Goal: Information Seeking & Learning: Learn about a topic

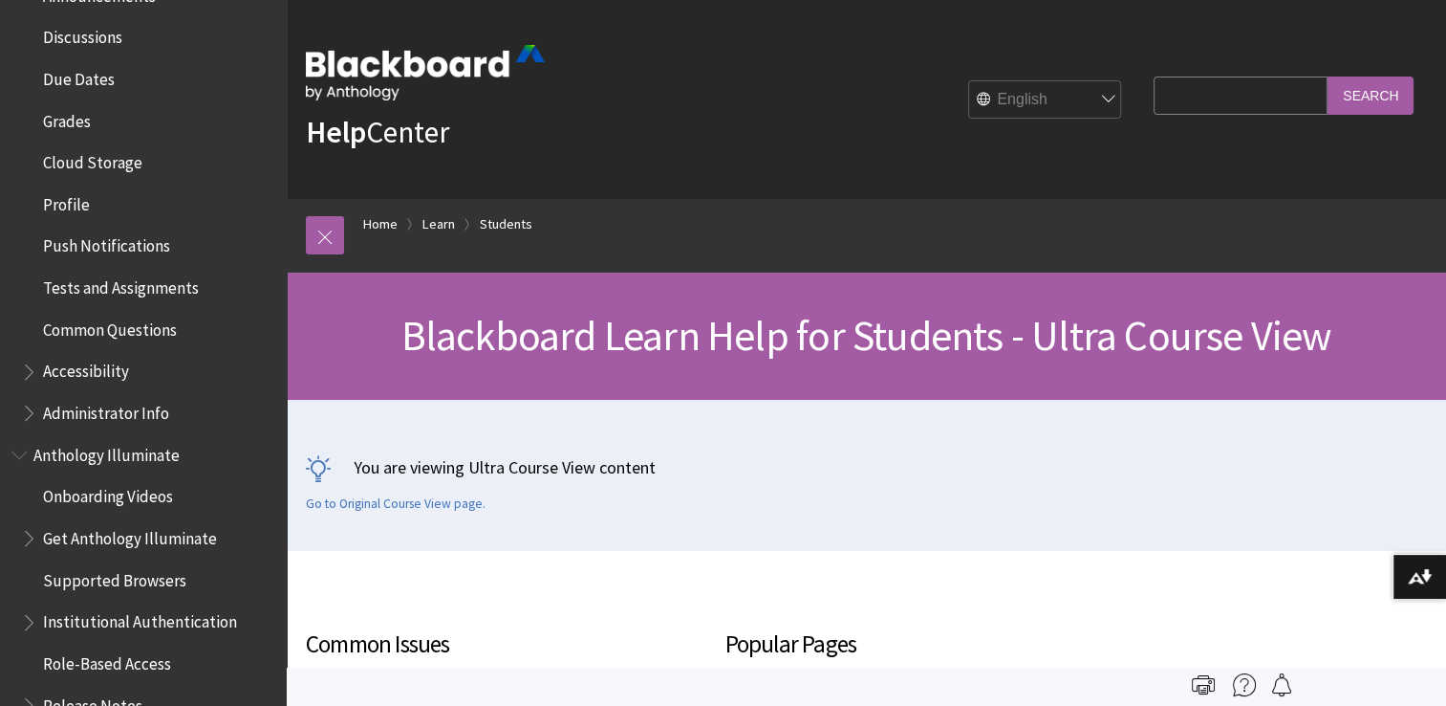
scroll to position [837, 0]
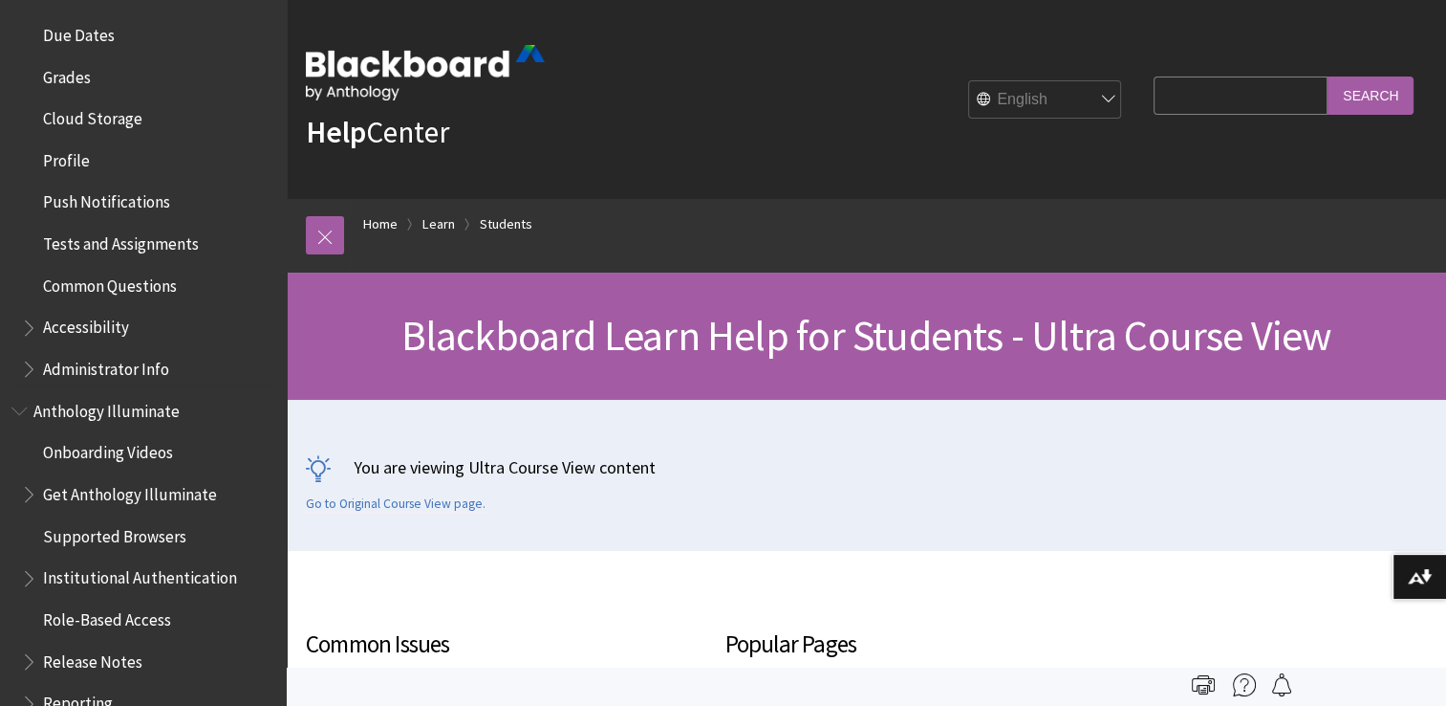
click at [64, 243] on span "Tests and Assignments" at bounding box center [121, 241] width 156 height 26
click at [67, 246] on span "Tests and Assignments" at bounding box center [128, 241] width 171 height 26
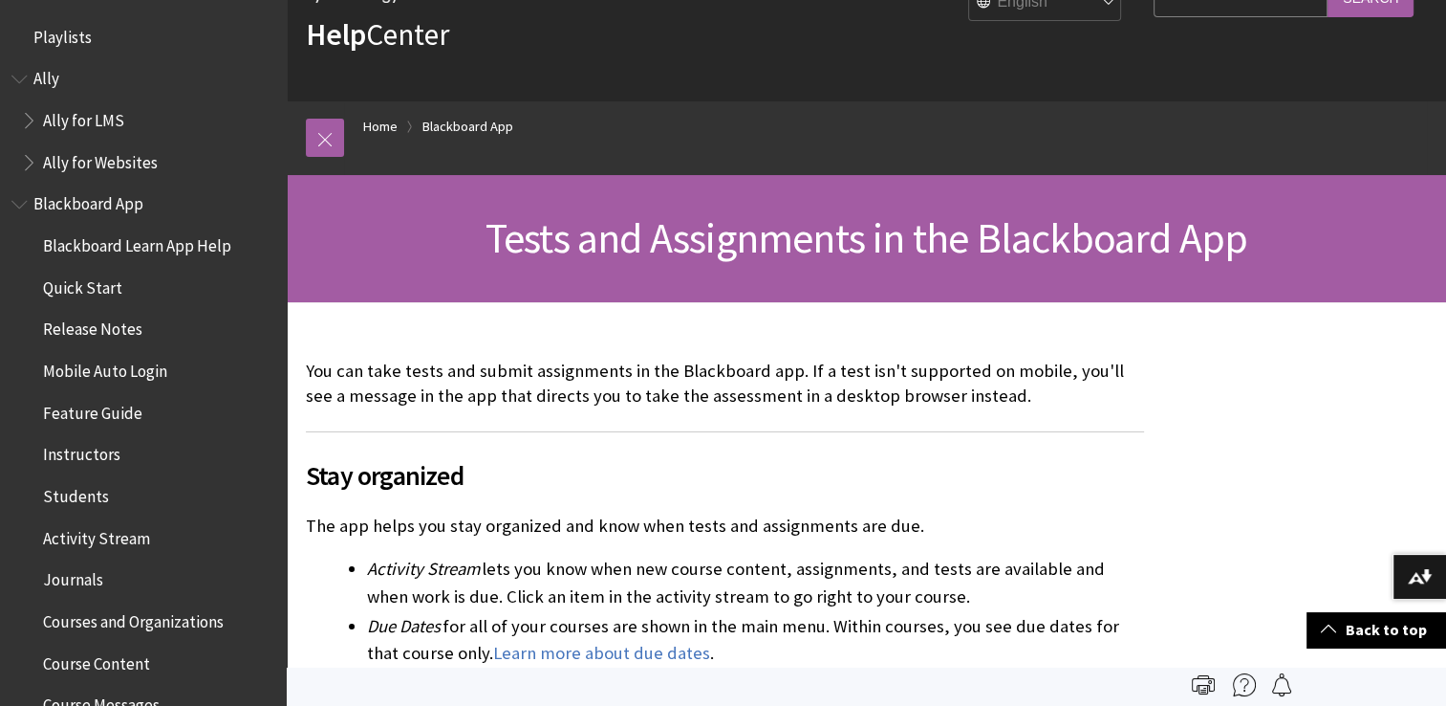
scroll to position [72, 0]
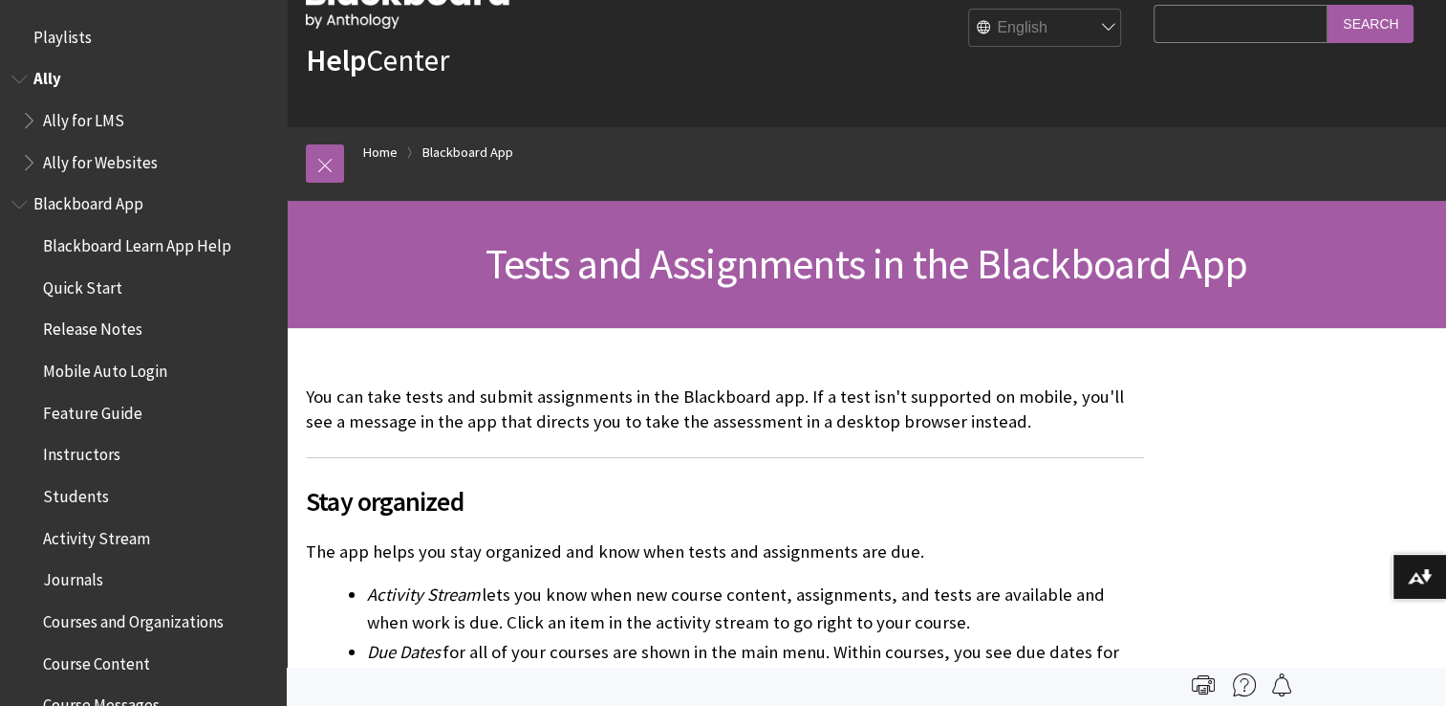
click at [99, 126] on span "Ally for LMS" at bounding box center [83, 117] width 81 height 26
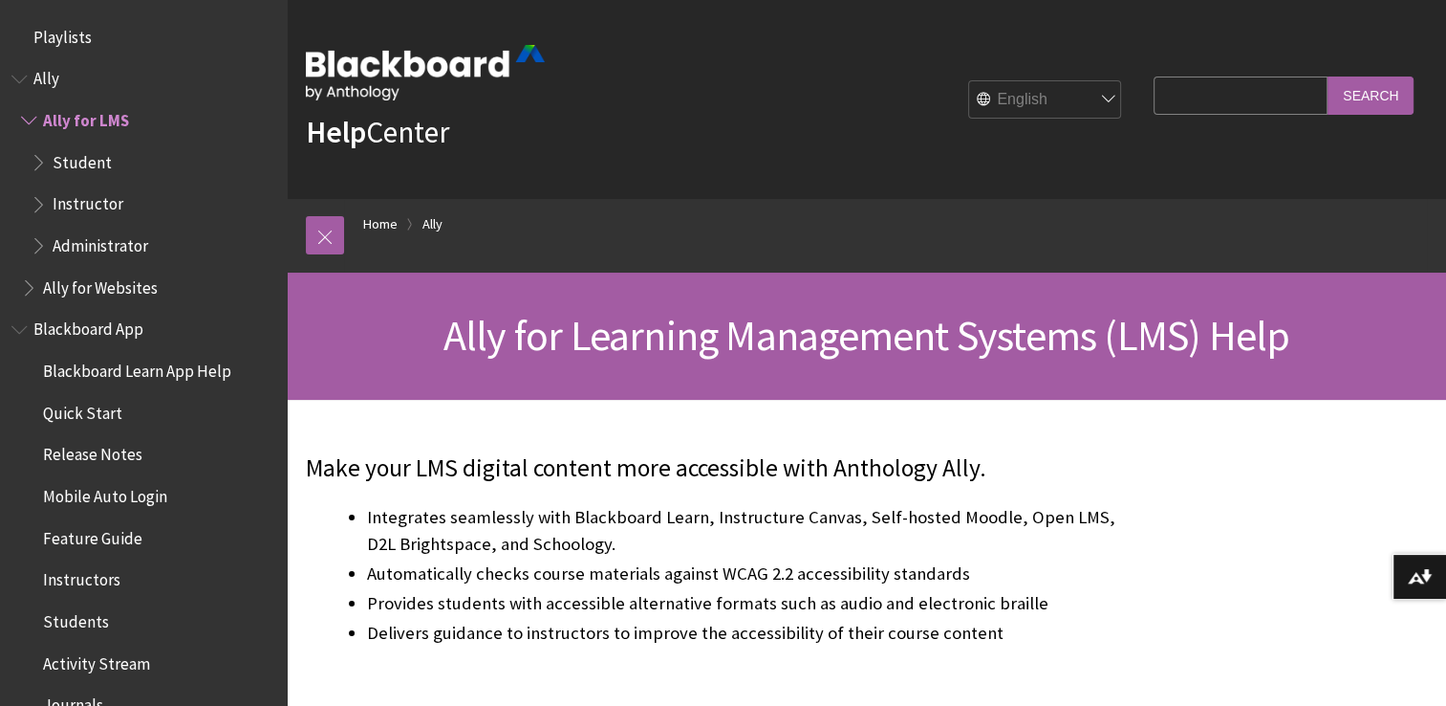
scroll to position [76, 0]
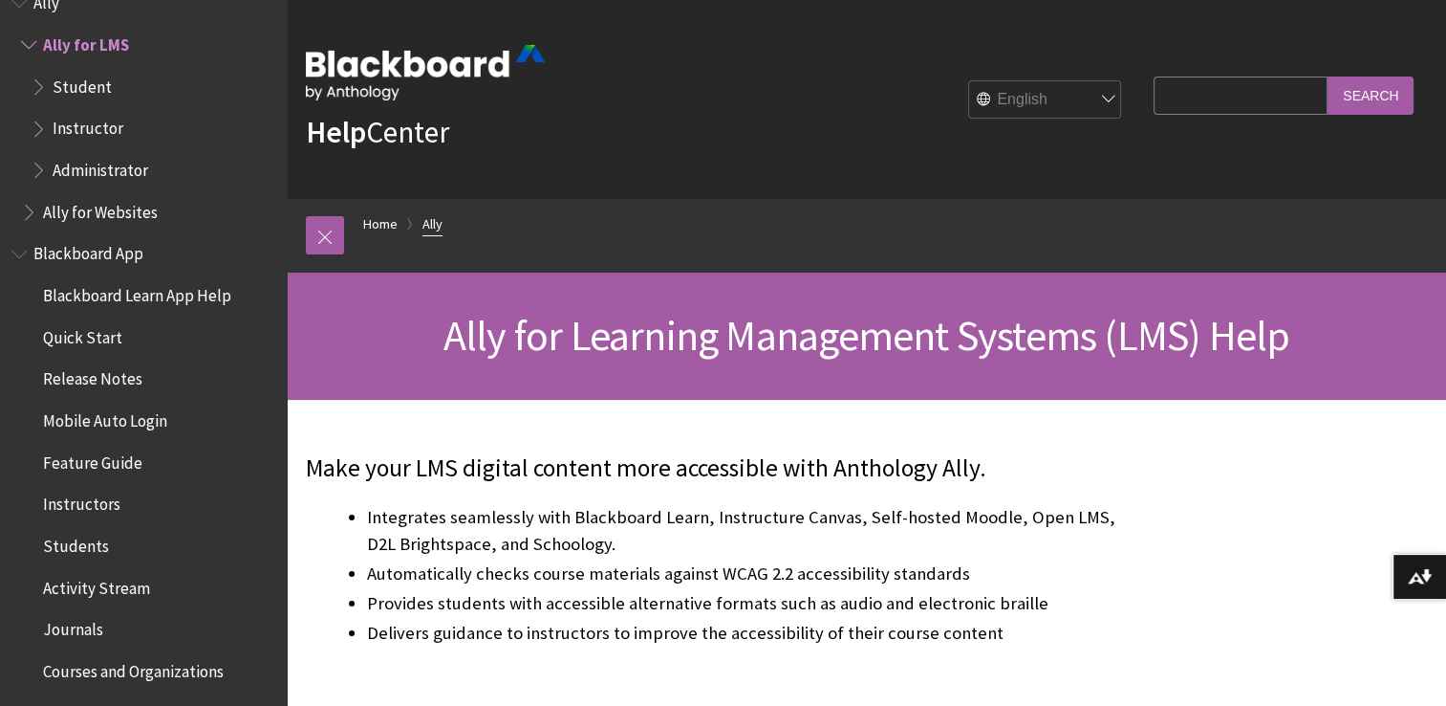
click at [423, 220] on link "Ally" at bounding box center [433, 224] width 20 height 24
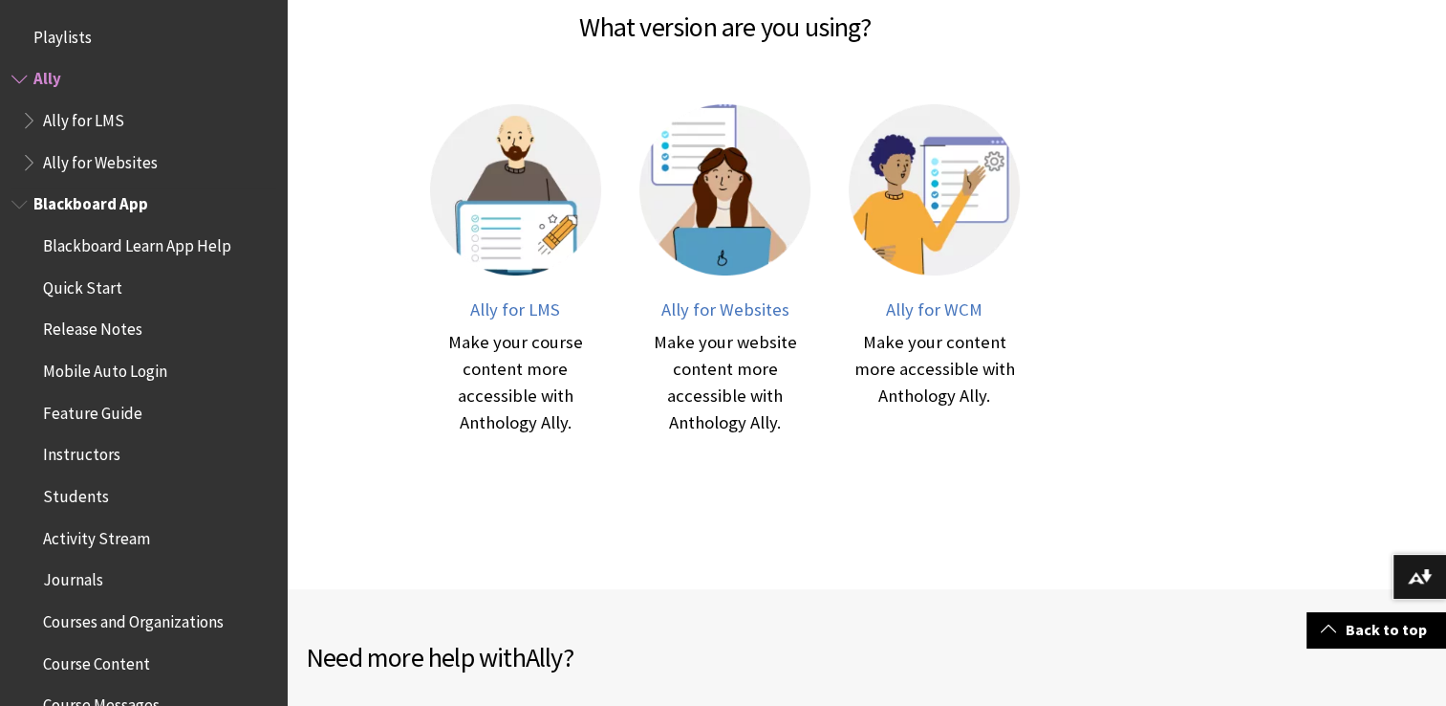
click at [80, 202] on span "Blackboard App" at bounding box center [90, 201] width 115 height 26
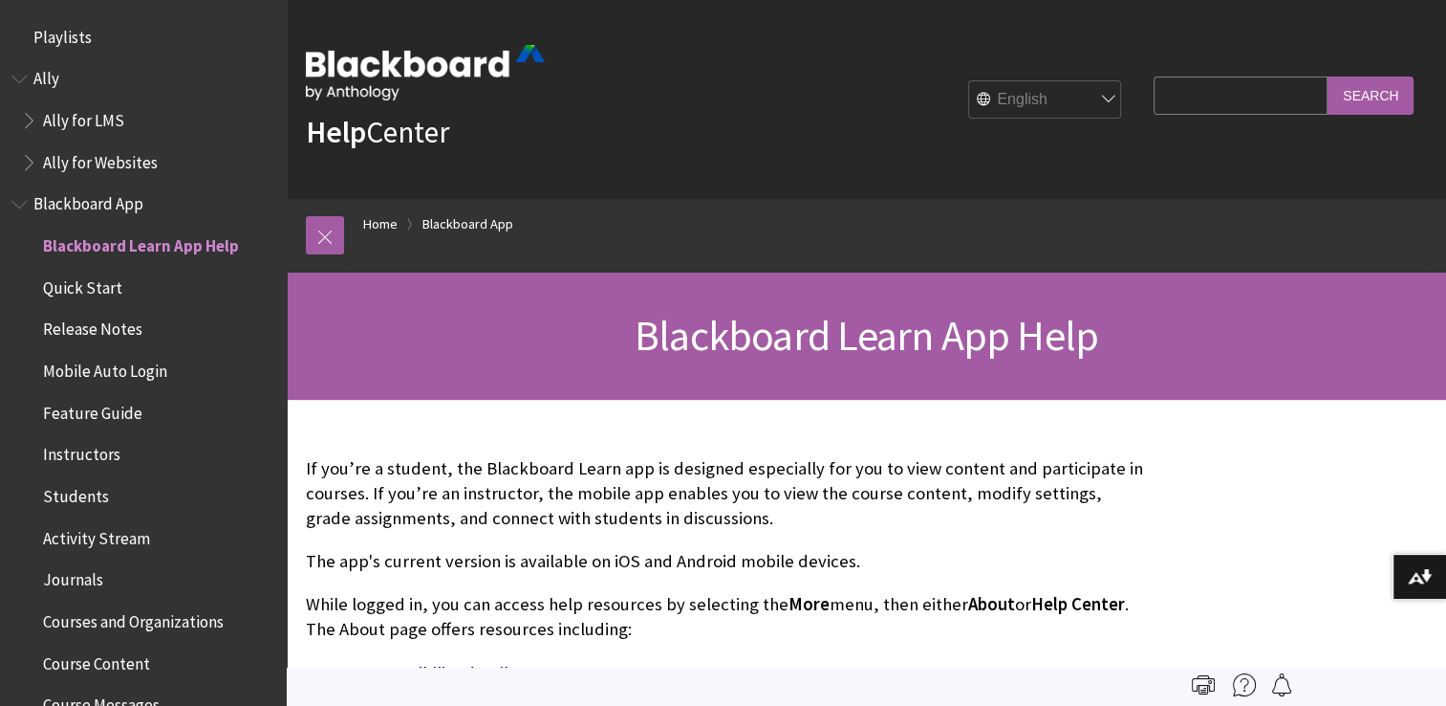
scroll to position [201, 0]
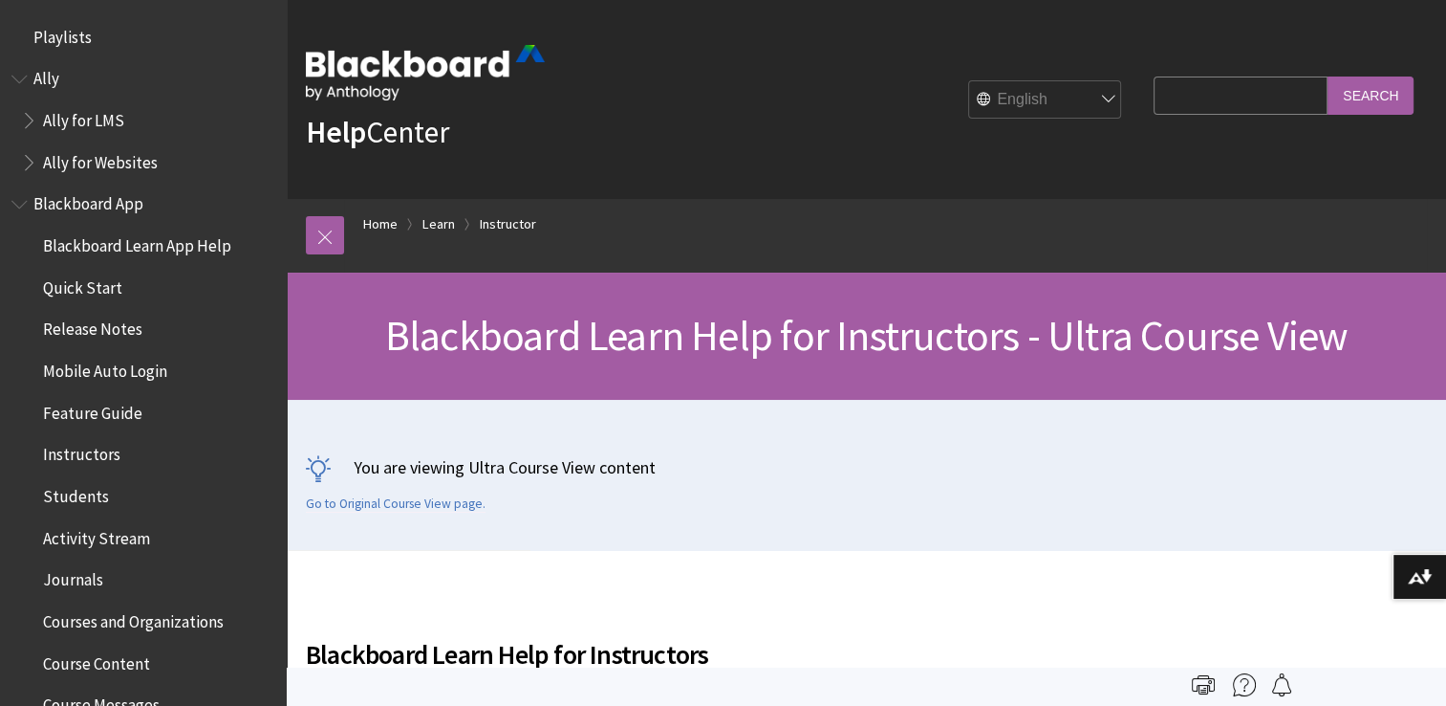
scroll to position [2314, 0]
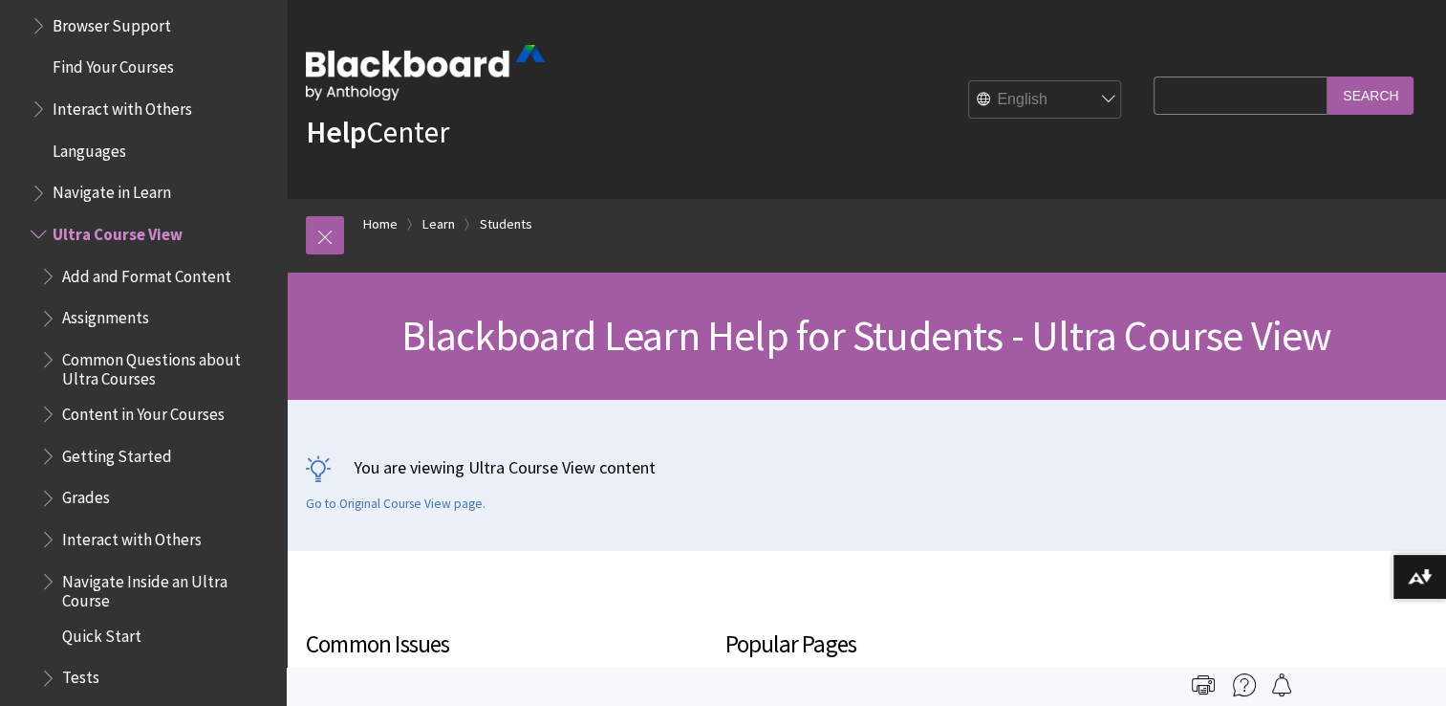
scroll to position [2074, 0]
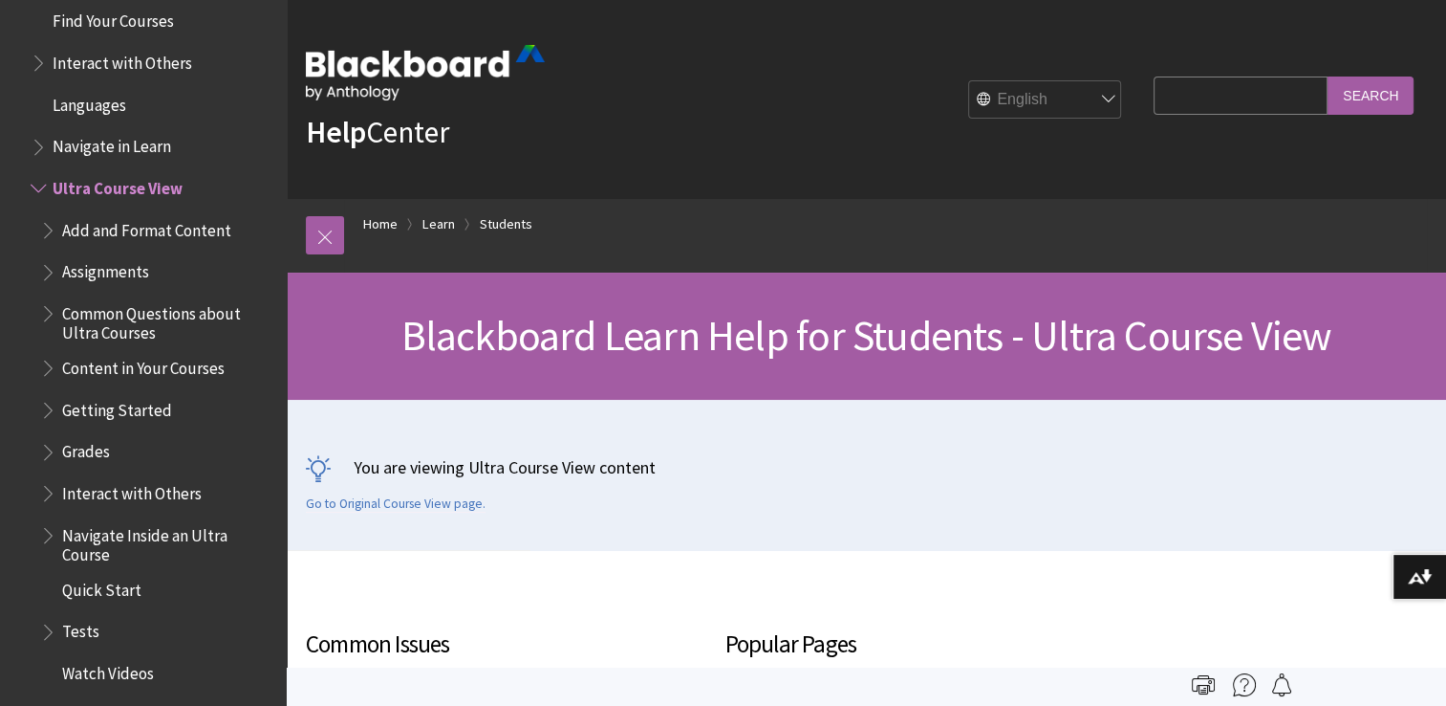
click at [107, 266] on span "Assignments" at bounding box center [105, 269] width 87 height 26
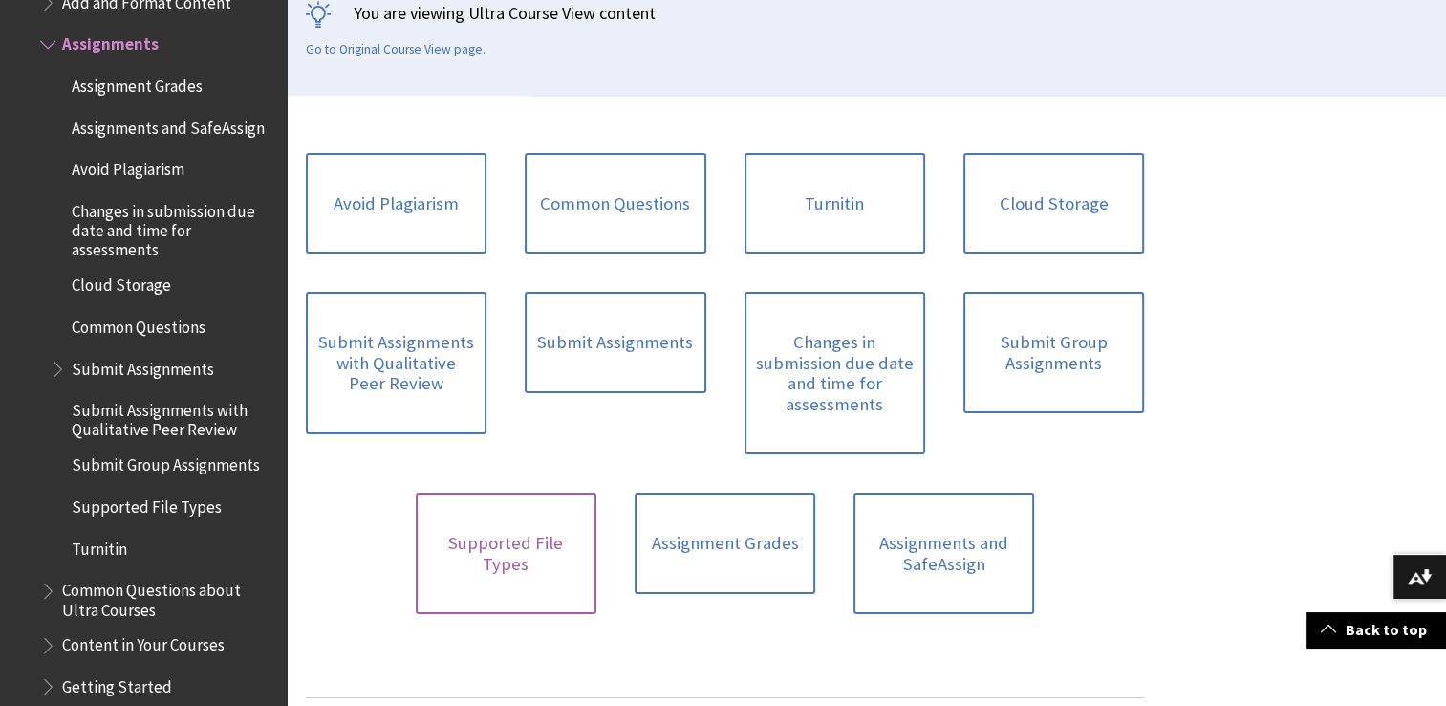
scroll to position [478, 0]
